Goal: Task Accomplishment & Management: Use online tool/utility

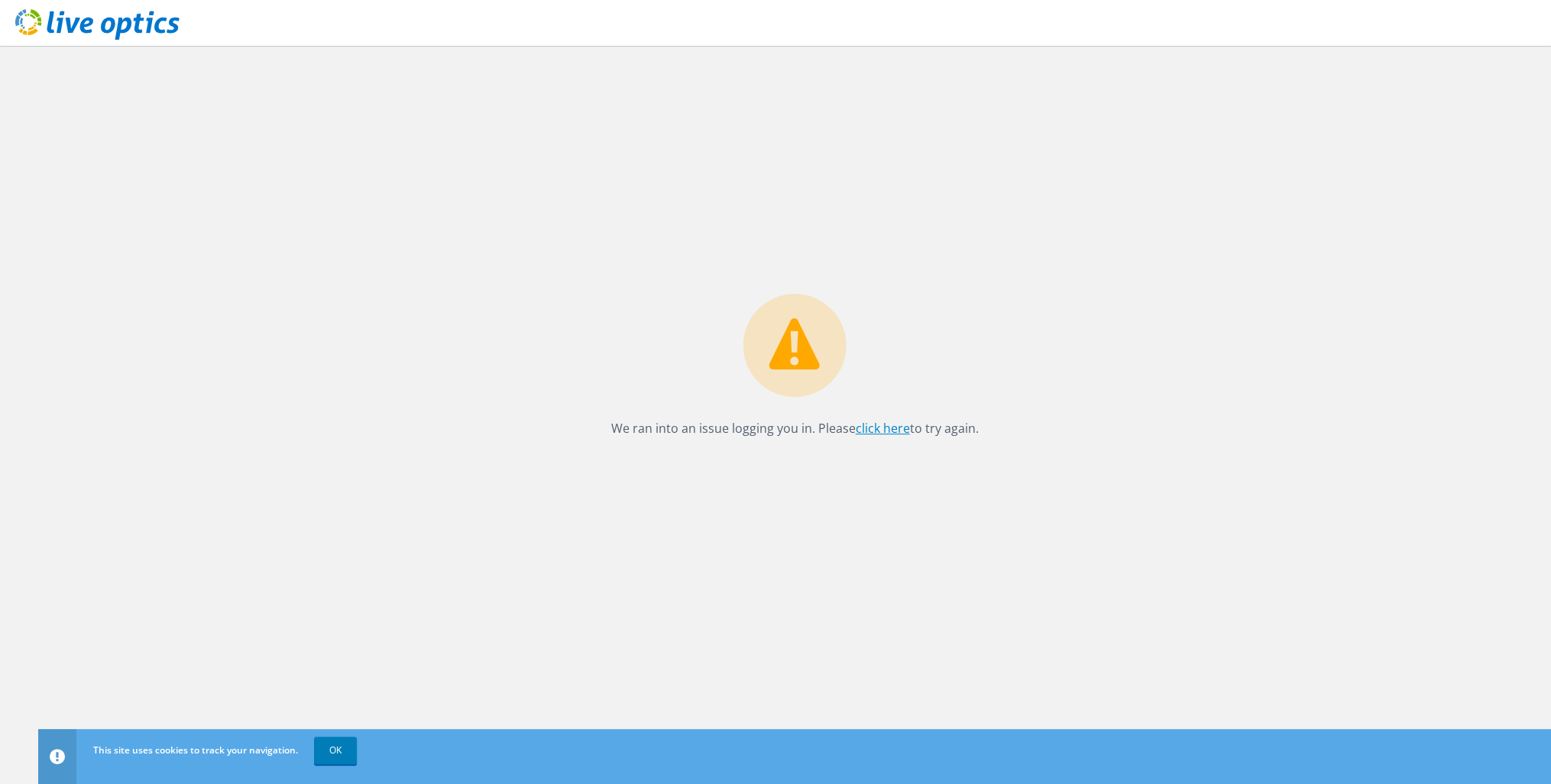
click at [880, 428] on link "click here" at bounding box center [882, 428] width 55 height 17
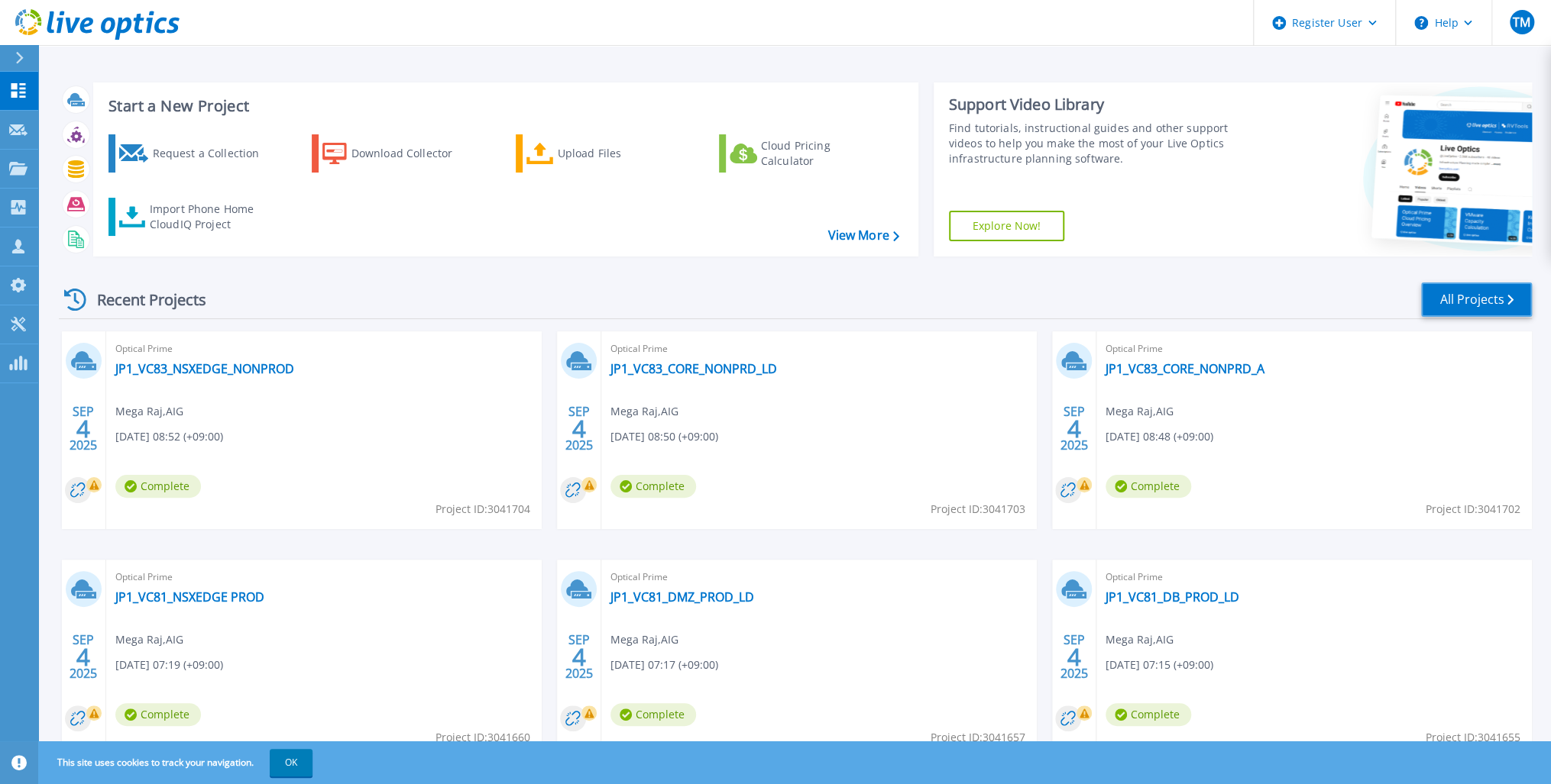
click at [1482, 302] on link "All Projects" at bounding box center [1476, 299] width 111 height 34
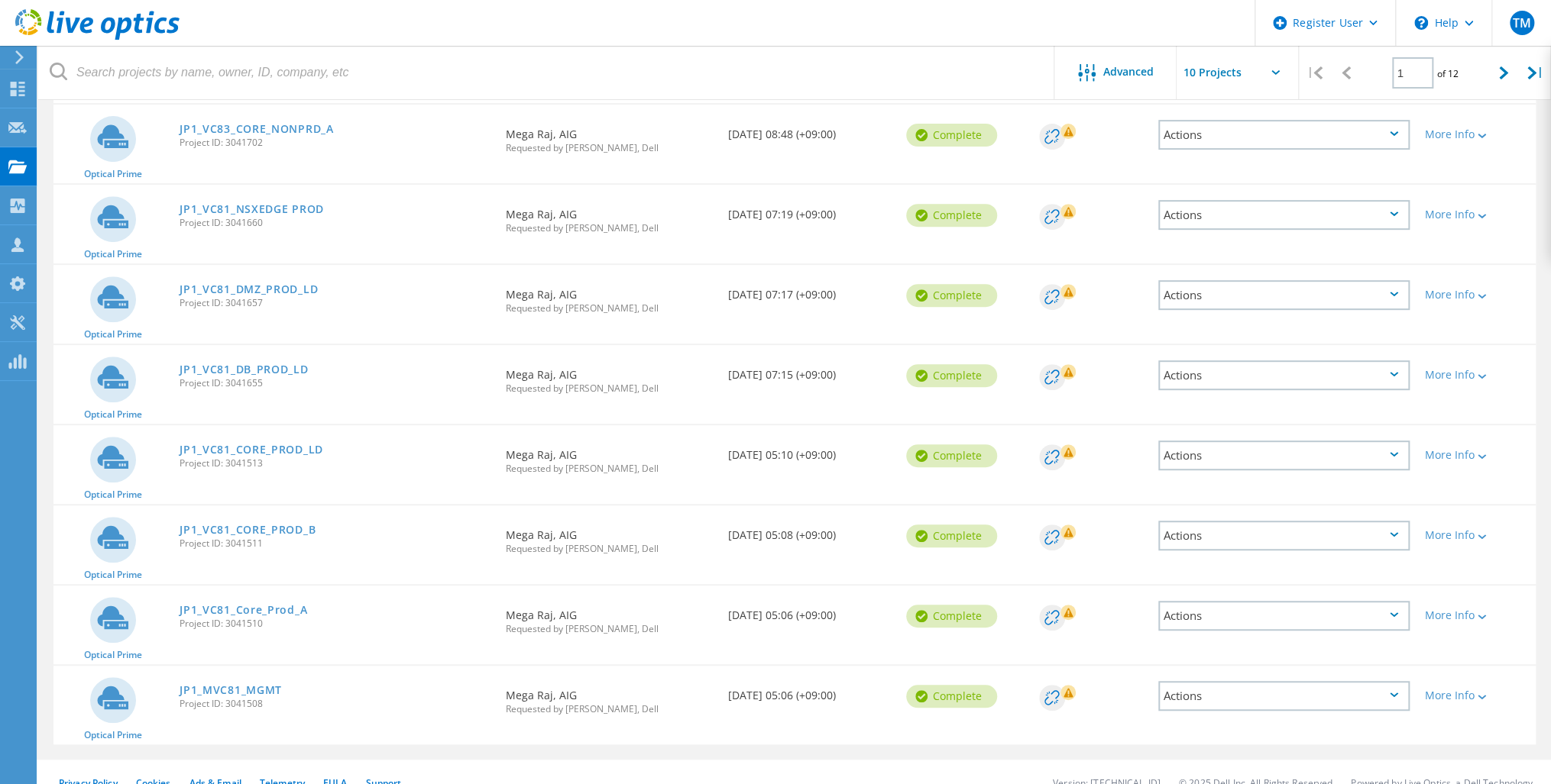
scroll to position [355, 0]
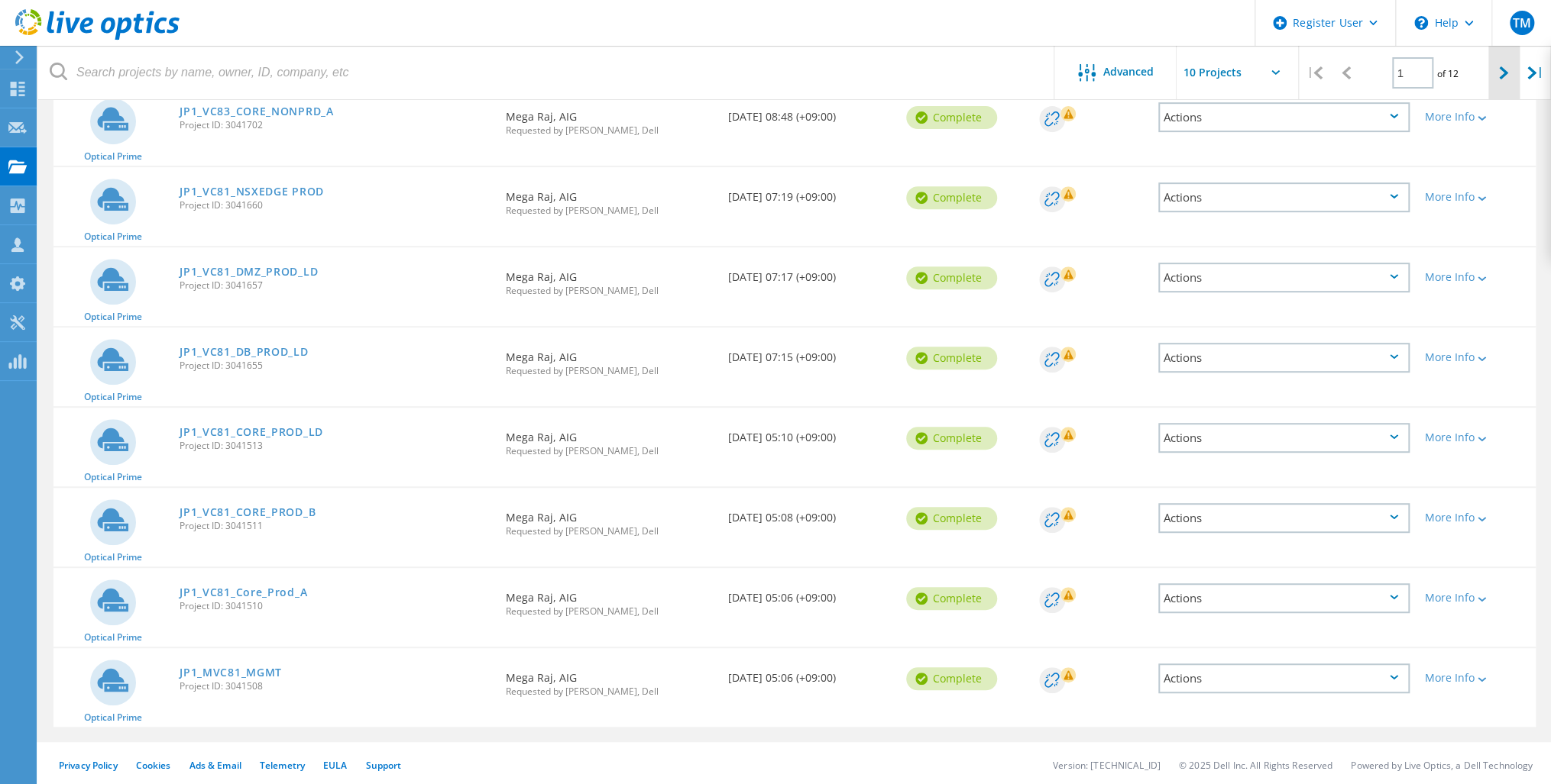
click at [1502, 70] on icon at bounding box center [1503, 72] width 9 height 13
type input "2"
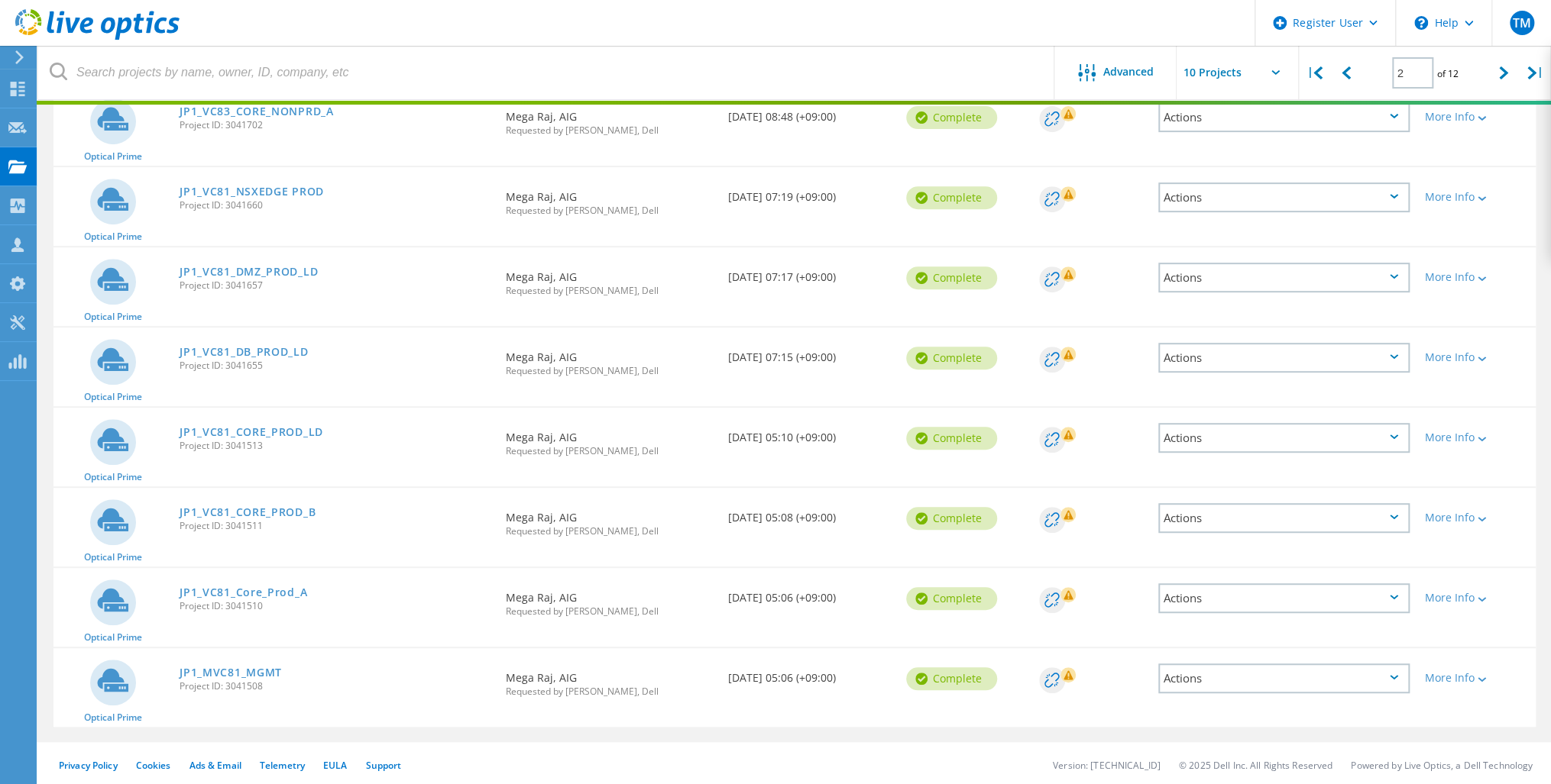
scroll to position [353, 0]
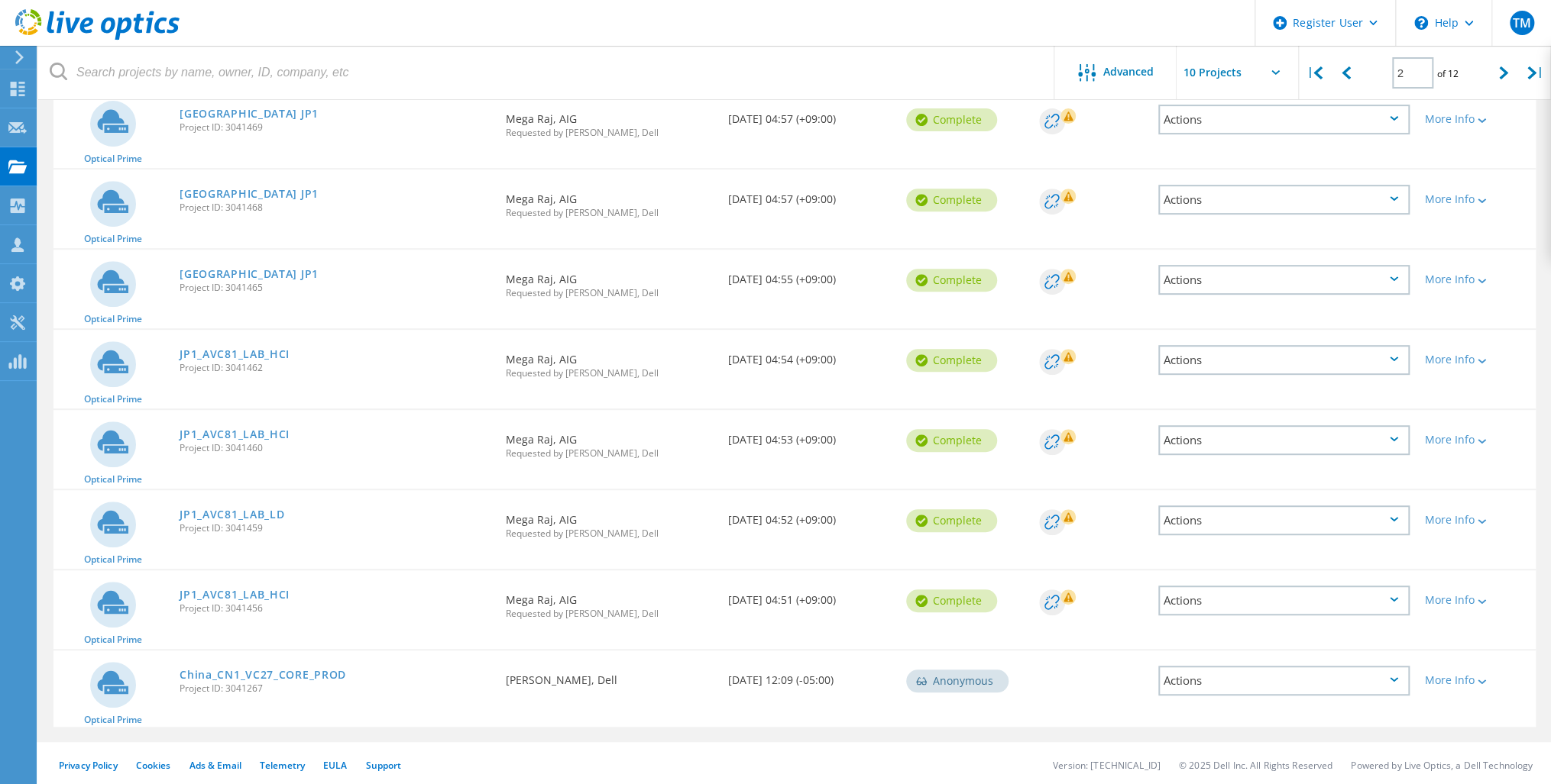
click at [1268, 73] on input "text" at bounding box center [1253, 73] width 153 height 54
click at [1215, 193] on div "Show 40 Projects" at bounding box center [1252, 188] width 151 height 25
type input "Show 40 Projects"
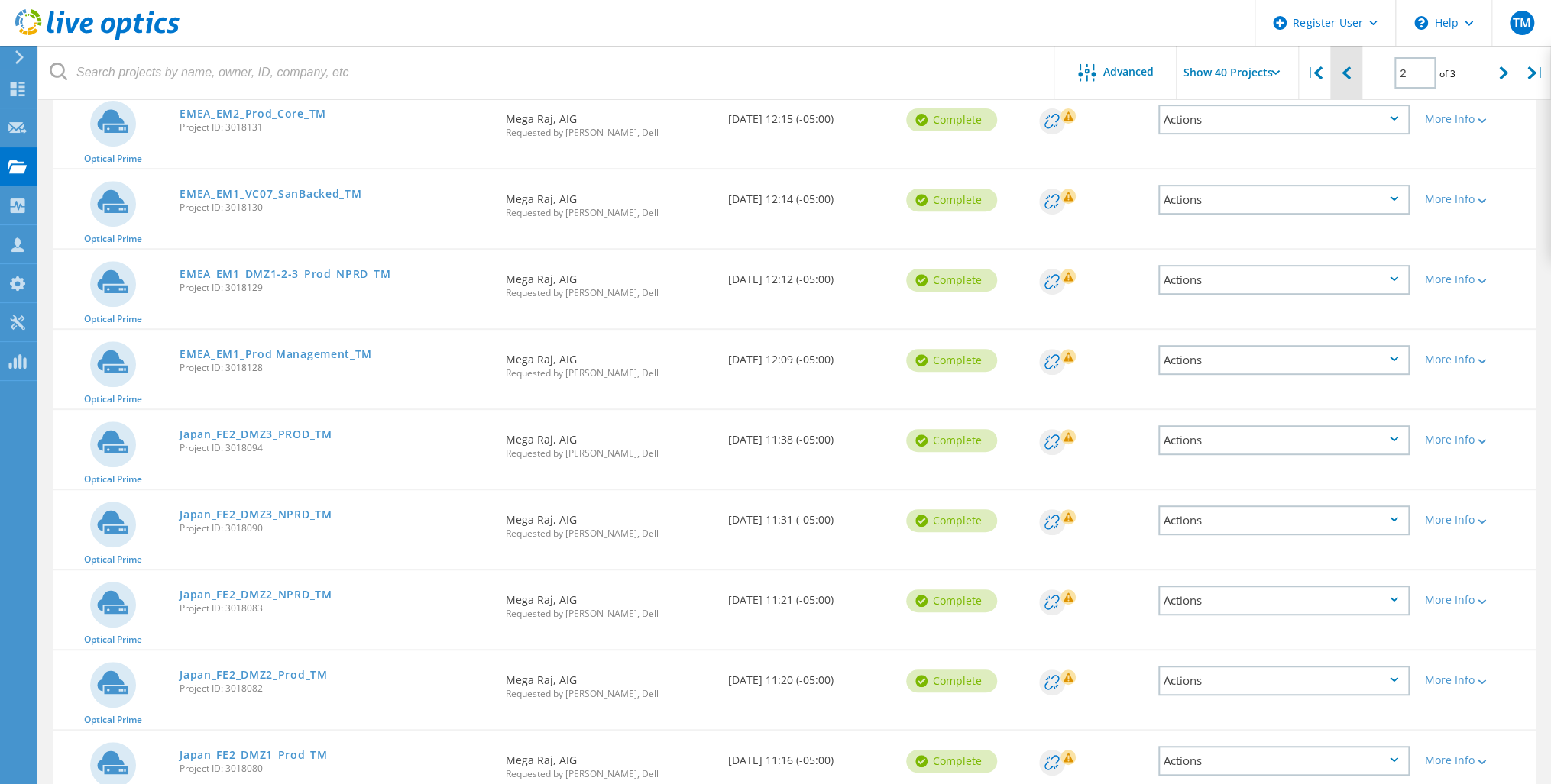
click at [1344, 70] on icon at bounding box center [1345, 72] width 9 height 13
type input "1"
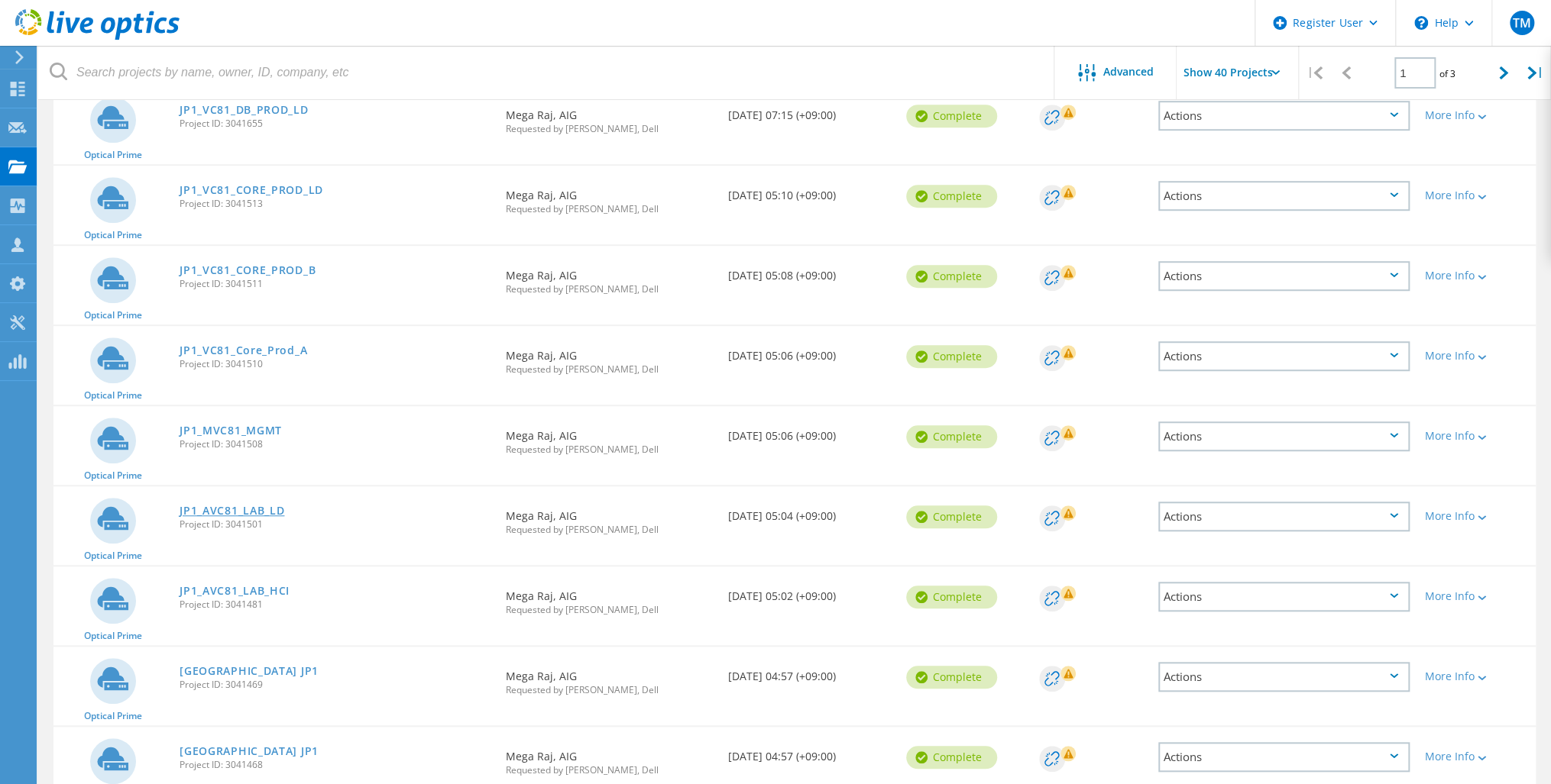
click at [242, 507] on link "JP1_AVC81_LAB_LD" at bounding box center [232, 511] width 105 height 11
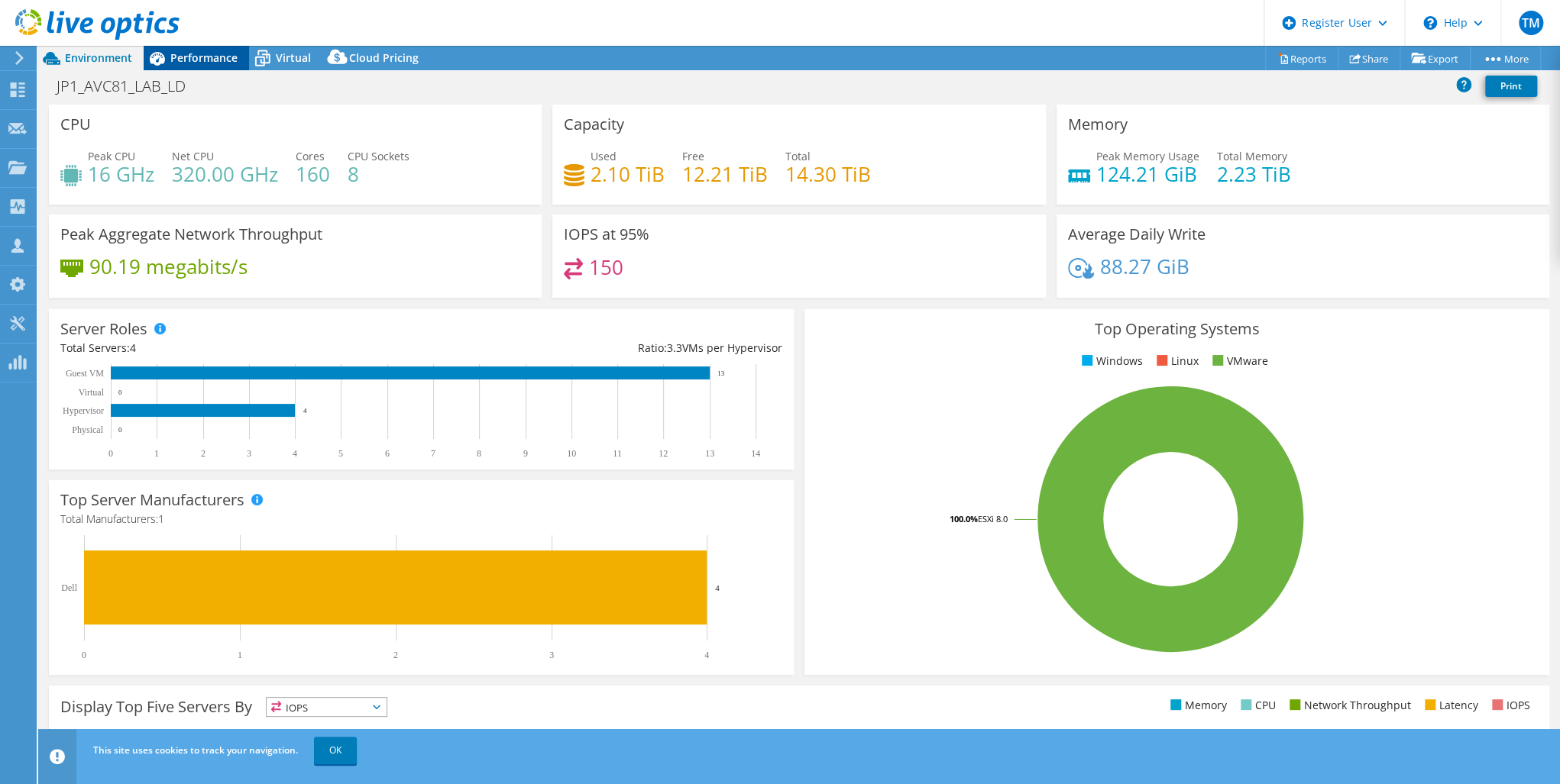
click at [206, 57] on span "Performance" at bounding box center [204, 57] width 67 height 14
